Goal: Navigation & Orientation: Go to known website

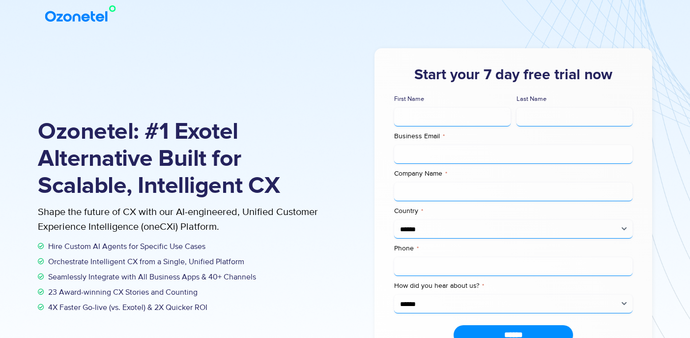
click at [65, 13] on img at bounding box center [83, 14] width 80 height 18
